Goal: Task Accomplishment & Management: Complete application form

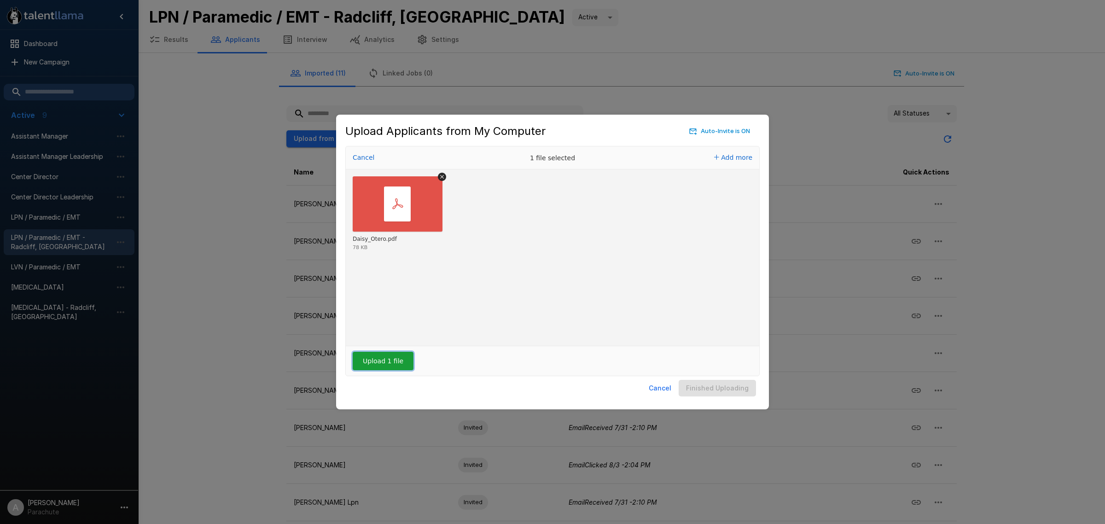
click at [391, 366] on button "Upload 1 file" at bounding box center [383, 361] width 61 height 18
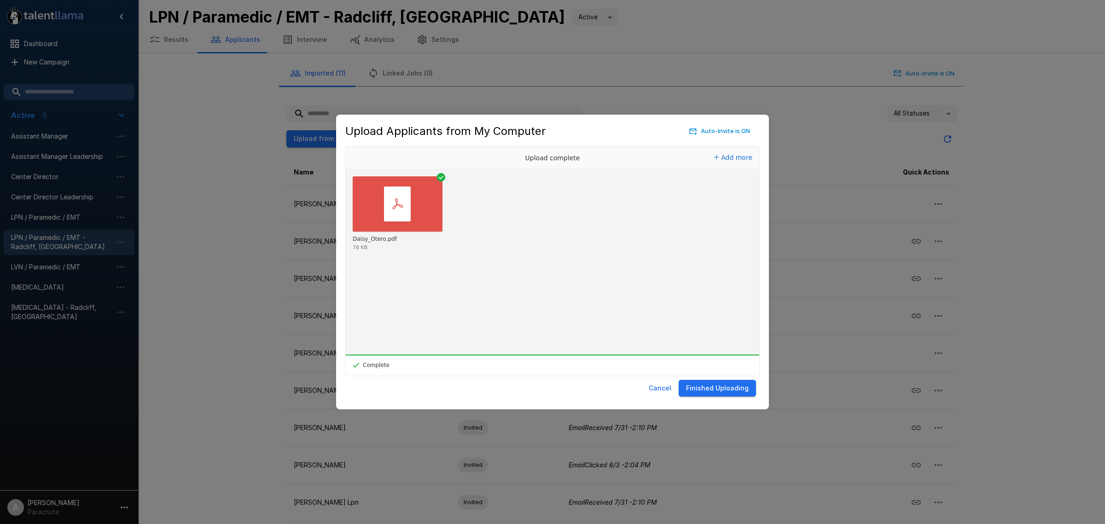
click at [725, 392] on button "Finished Uploading" at bounding box center [717, 388] width 77 height 17
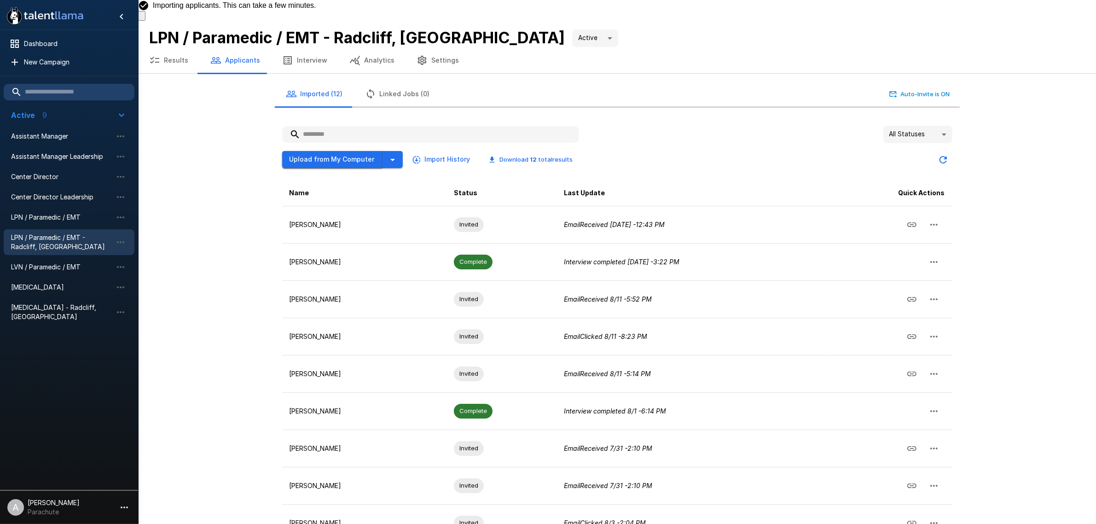
click at [289, 151] on button "Upload from My Computer" at bounding box center [332, 159] width 100 height 17
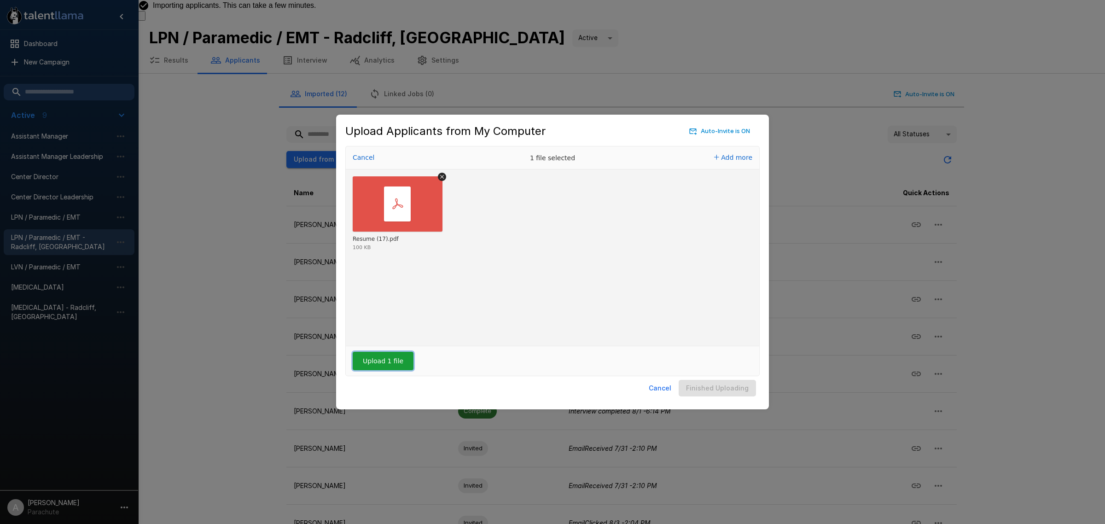
click at [376, 355] on button "Upload 1 file" at bounding box center [383, 361] width 61 height 18
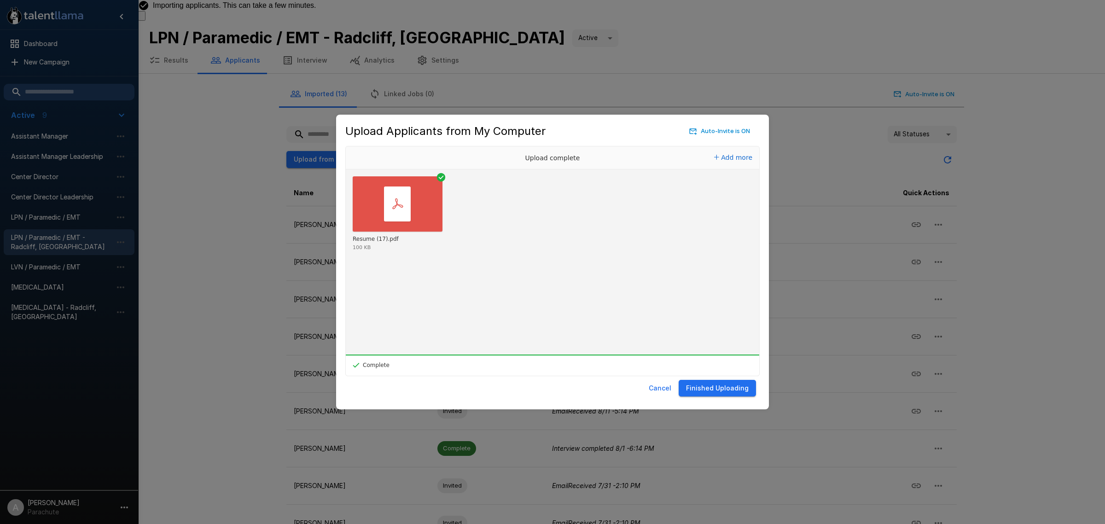
click at [753, 383] on button "Finished Uploading" at bounding box center [717, 388] width 77 height 17
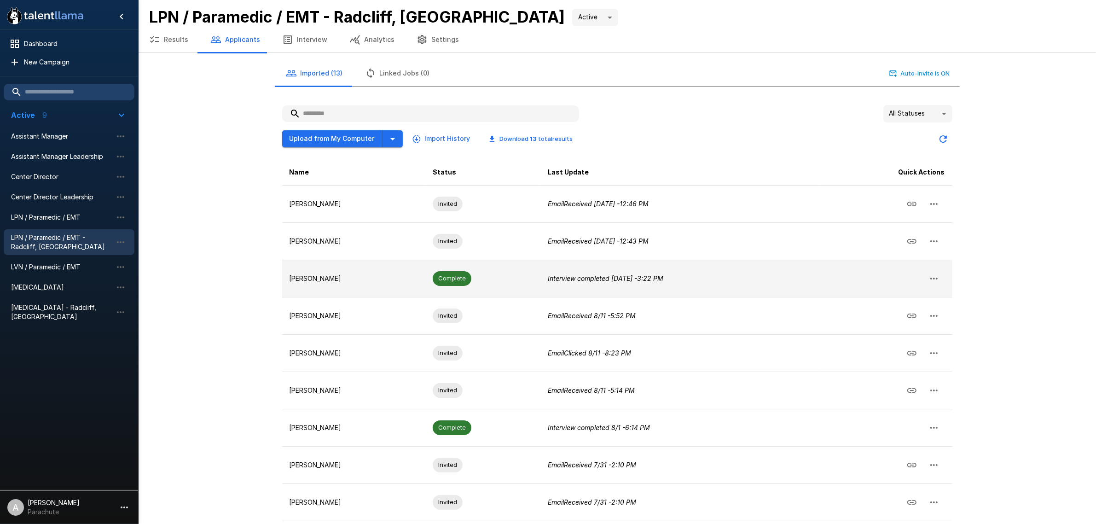
click at [367, 262] on td "[PERSON_NAME]" at bounding box center [354, 278] width 144 height 37
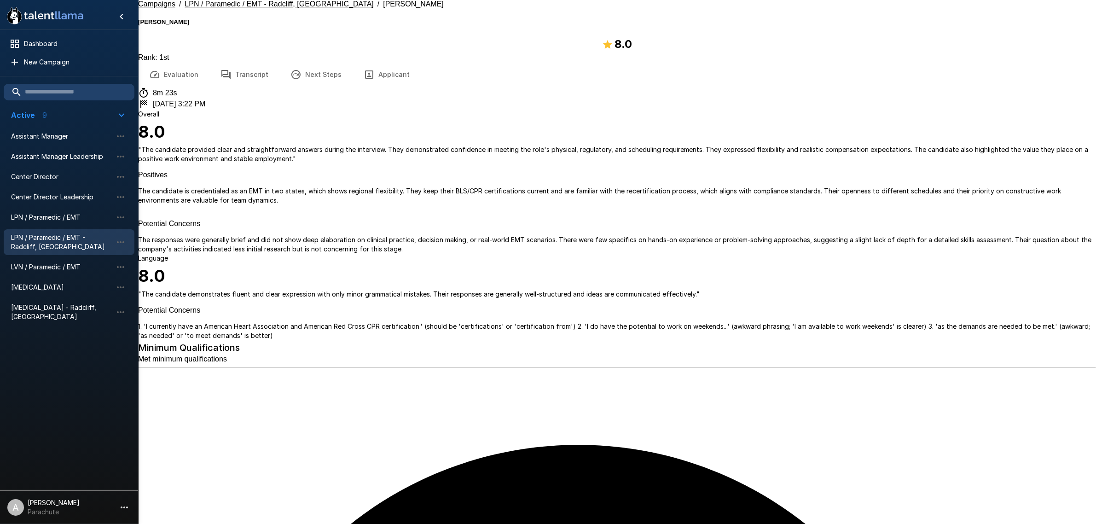
click at [247, 62] on button "Transcript" at bounding box center [245, 75] width 70 height 26
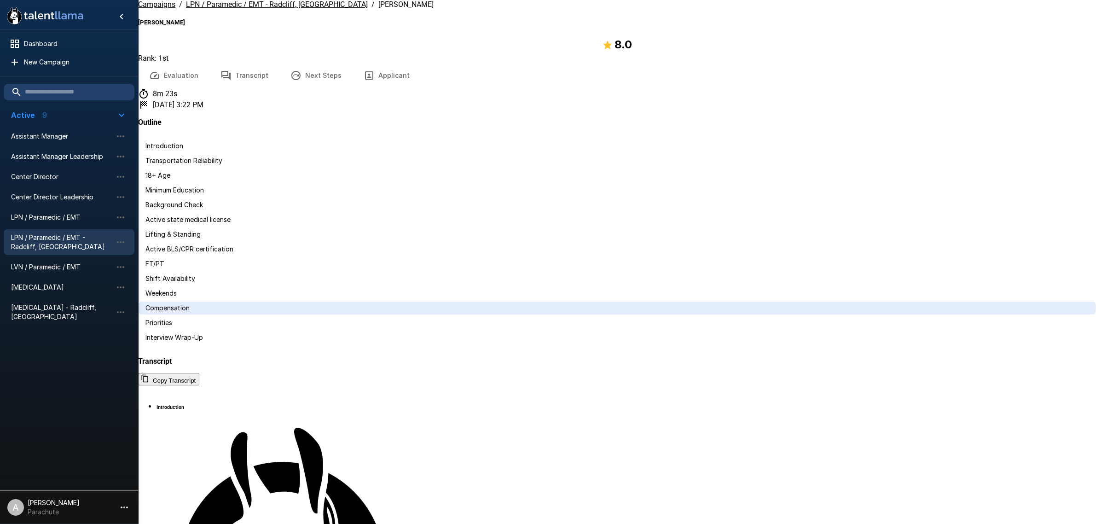
click at [190, 312] on span "Compensation" at bounding box center [168, 308] width 44 height 8
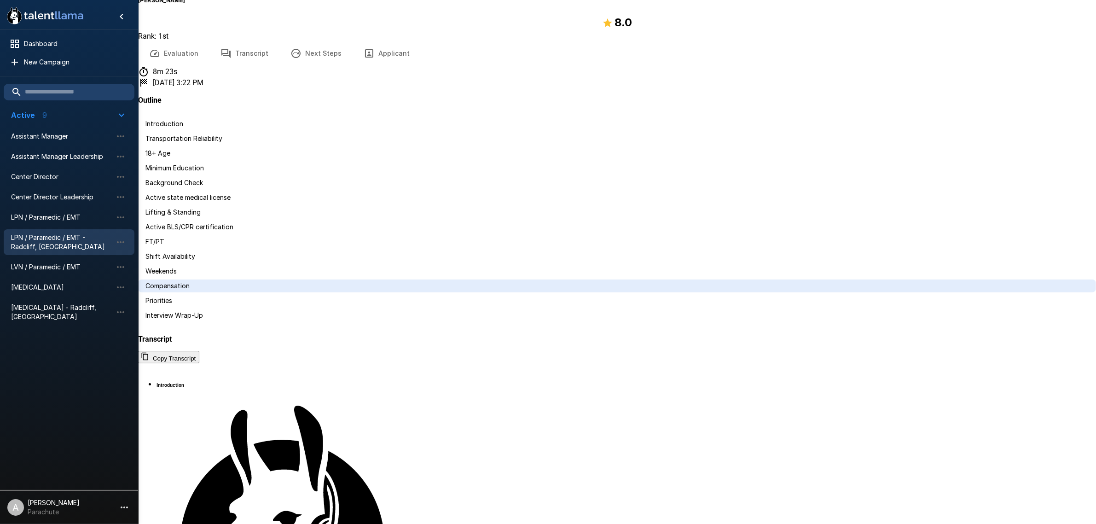
scroll to position [1742, 0]
